Goal: Task Accomplishment & Management: Manage account settings

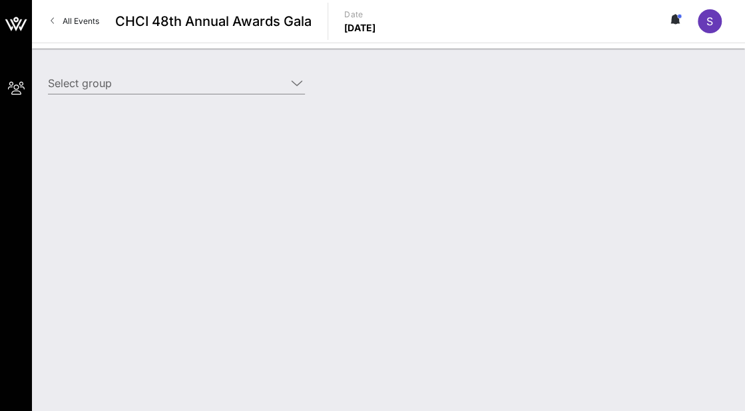
type input "[PERSON_NAME] for Congress ([PERSON_NAME] for Congress) [[PERSON_NAME], [EMAIL_…"
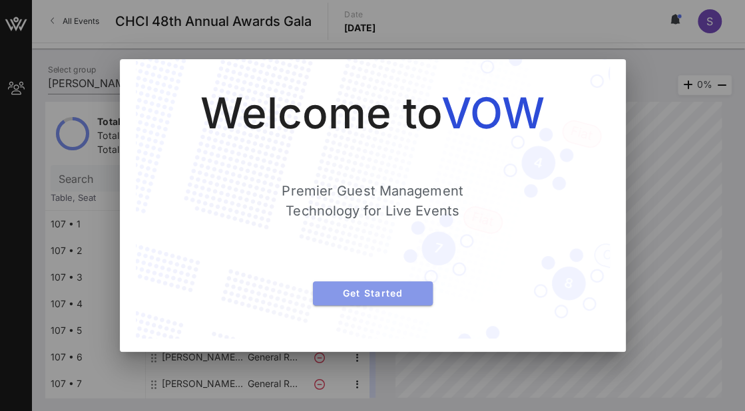
click at [366, 297] on span "Get Started" at bounding box center [372, 292] width 98 height 11
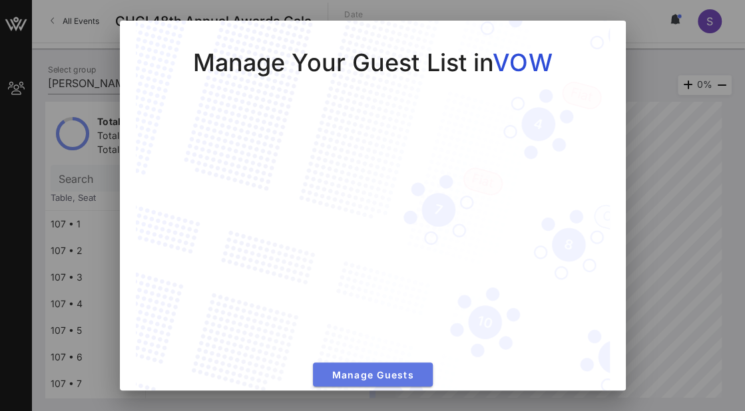
click at [352, 375] on button "Manage Guests" at bounding box center [373, 375] width 120 height 24
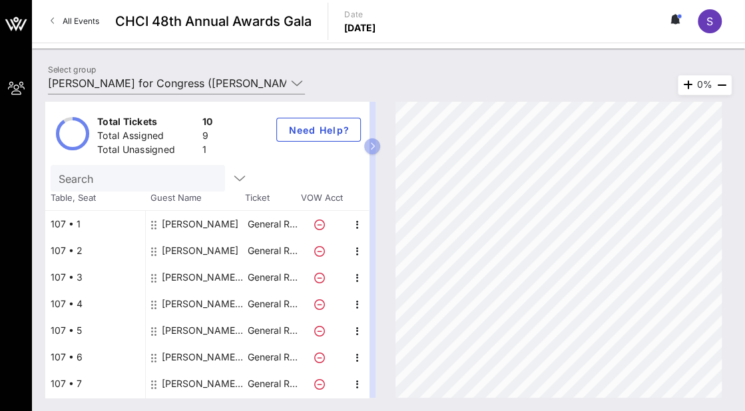
scroll to position [79, 0]
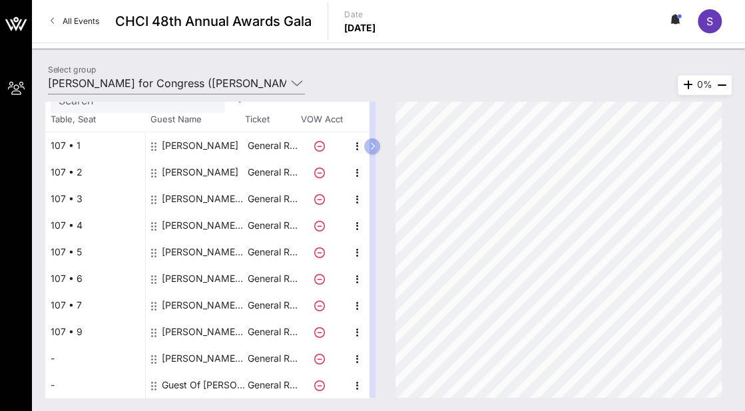
click at [204, 352] on div "Stephanie Palencia Jeffries for Congress" at bounding box center [204, 358] width 84 height 27
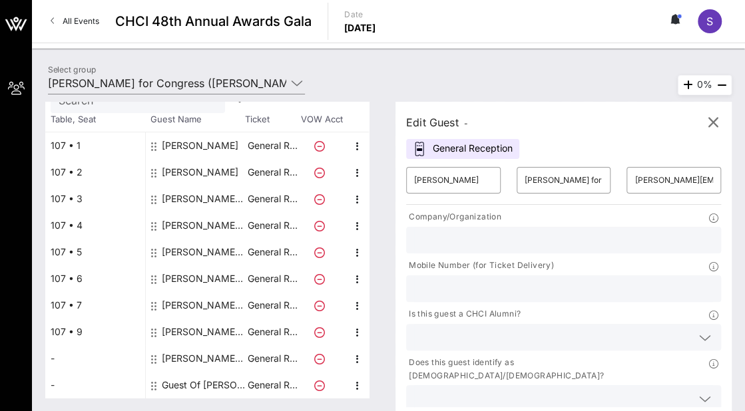
click at [691, 164] on div "​ stephanie.palencia@mail.house.gov" at bounding box center [673, 180] width 110 height 43
click at [683, 180] on input "stephanie.palencia@mail.house.gov" at bounding box center [673, 180] width 79 height 21
click at [625, 128] on div "Edit Guest -" at bounding box center [563, 122] width 315 height 20
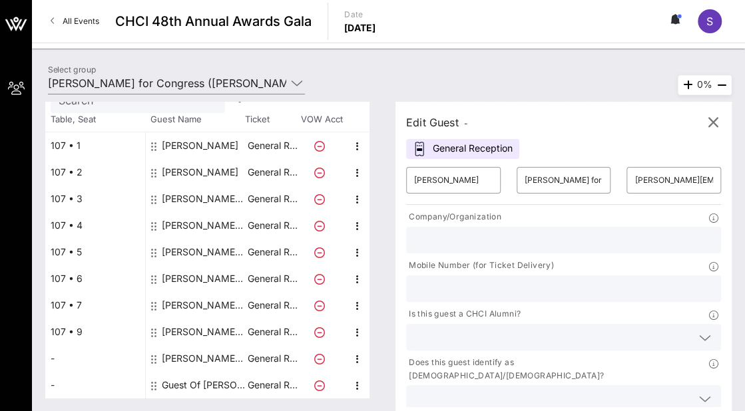
click at [682, 180] on input "stephanie.palencia@mail.house.gov" at bounding box center [673, 180] width 79 height 21
click at [613, 110] on div "Edit Guest - General Reception ​ Stephanie Palencia ​ Jeffries for Congress ​ s…" at bounding box center [563, 276] width 336 height 348
